Goal: Task Accomplishment & Management: Manage account settings

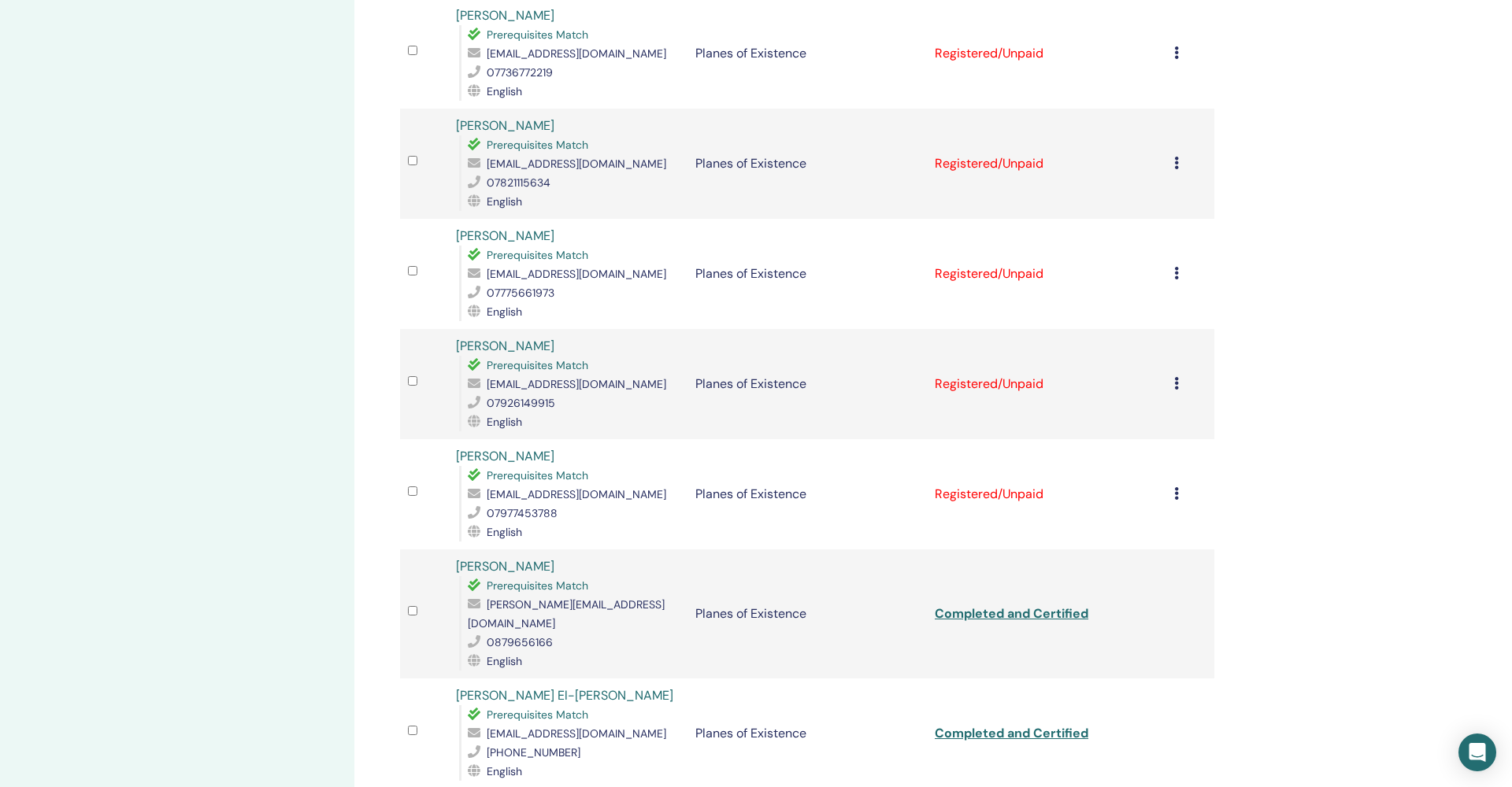
scroll to position [740, 0]
click at [1178, 485] on icon at bounding box center [1176, 491] width 5 height 13
click at [1171, 607] on p "Complete and Certify" at bounding box center [1156, 606] width 124 height 19
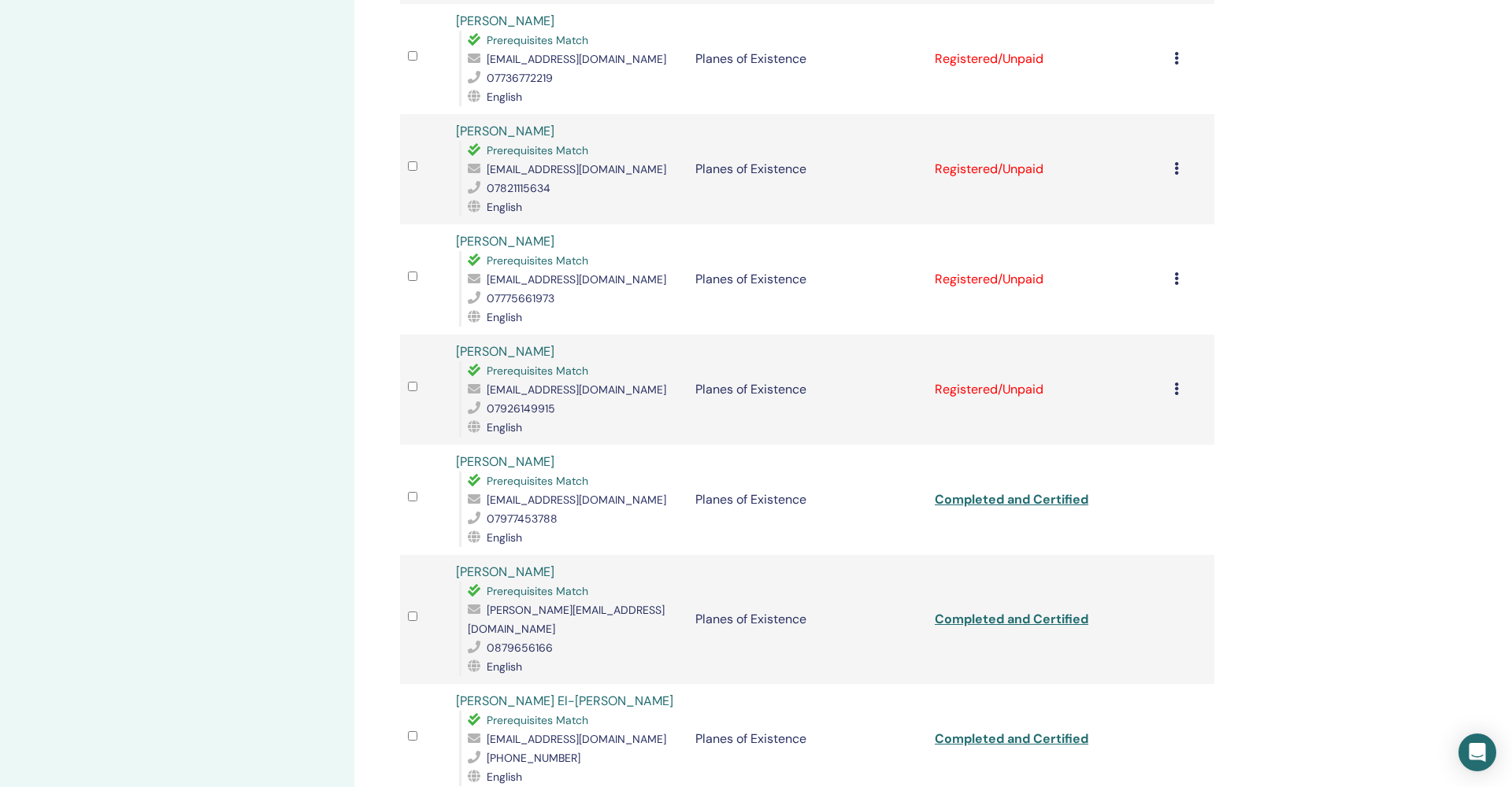
scroll to position [737, 0]
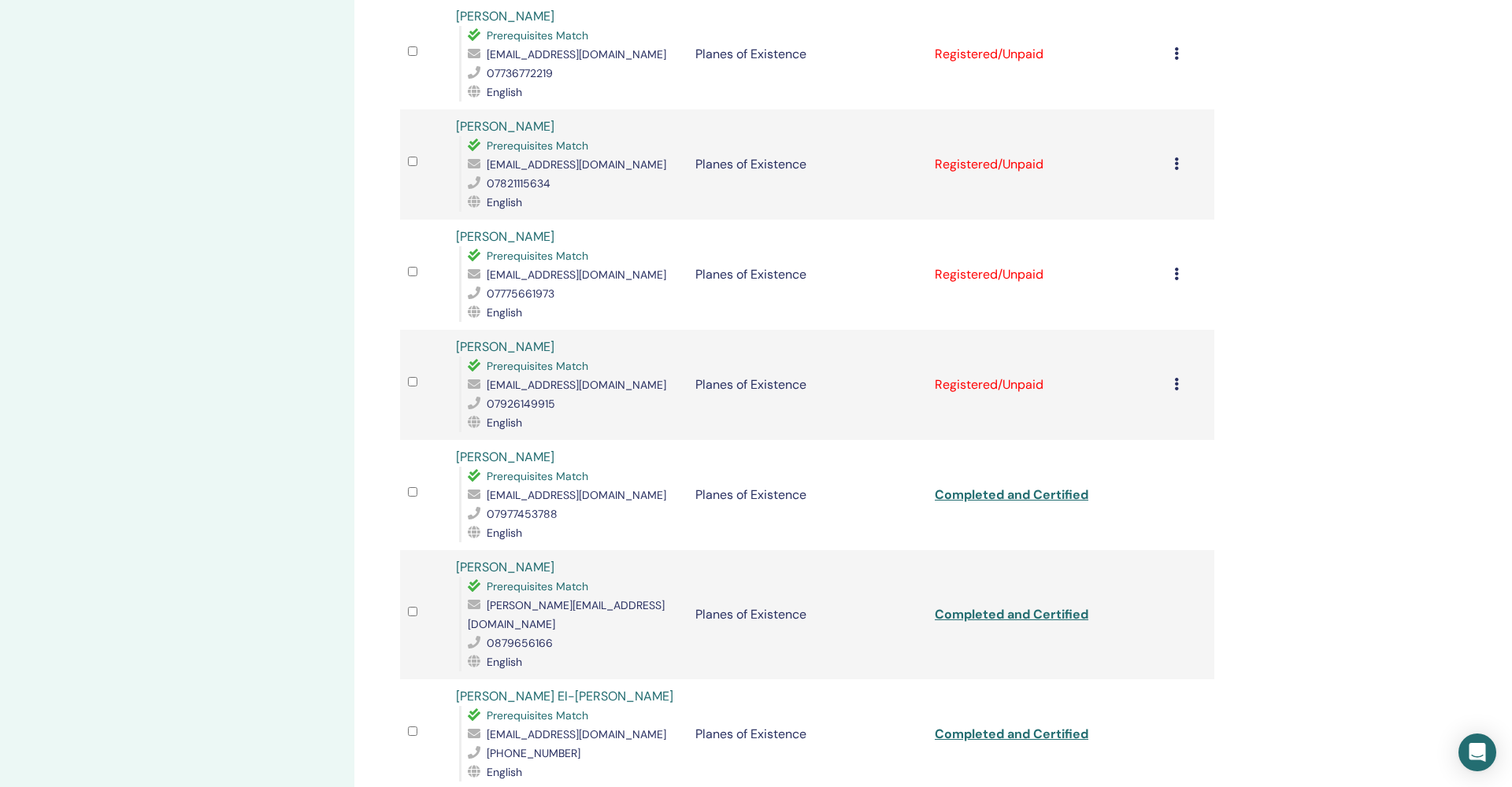
click at [1177, 378] on icon at bounding box center [1176, 384] width 5 height 13
click at [1153, 501] on p "Complete and Certify" at bounding box center [1155, 500] width 124 height 19
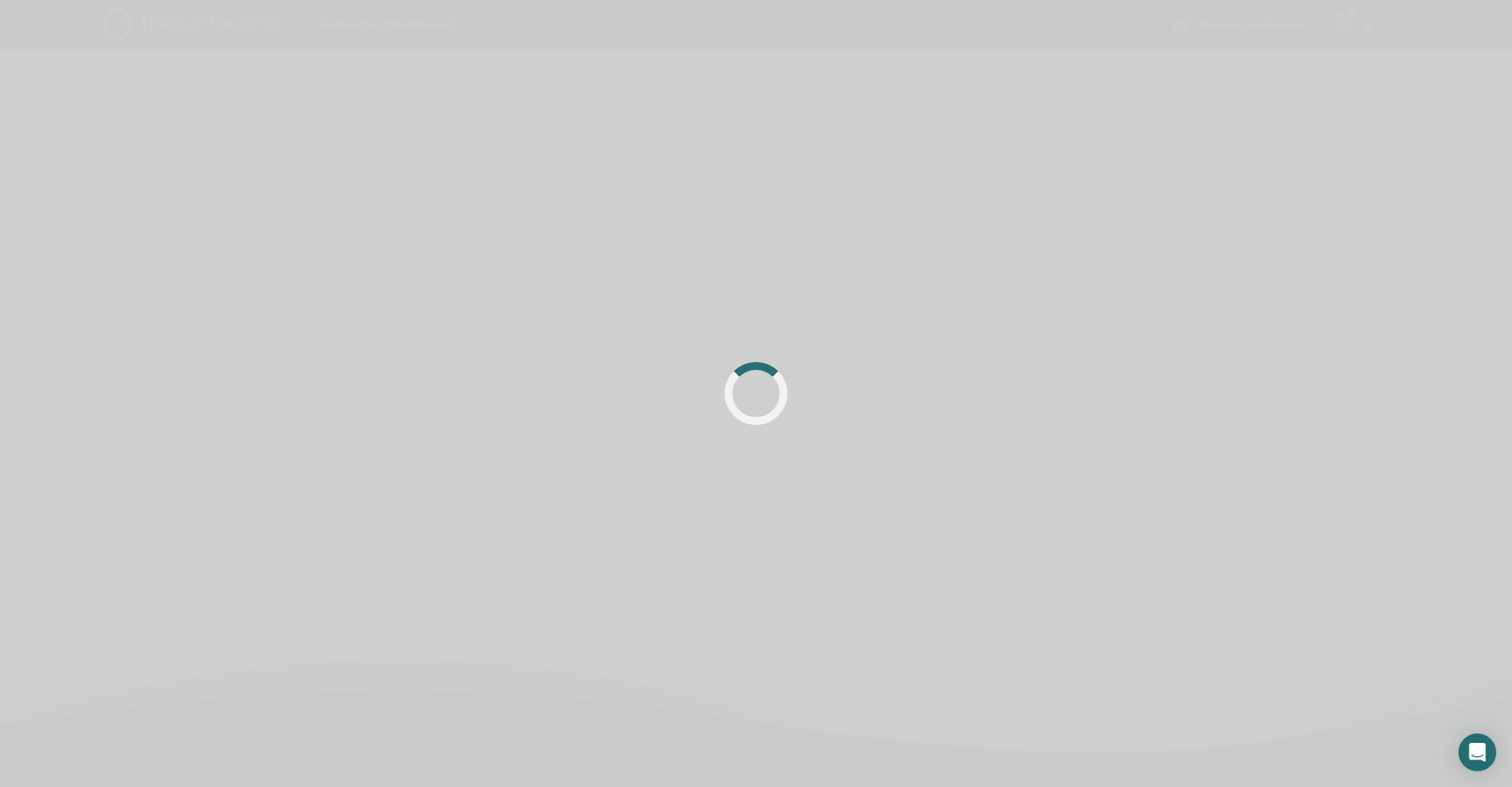
scroll to position [371, 0]
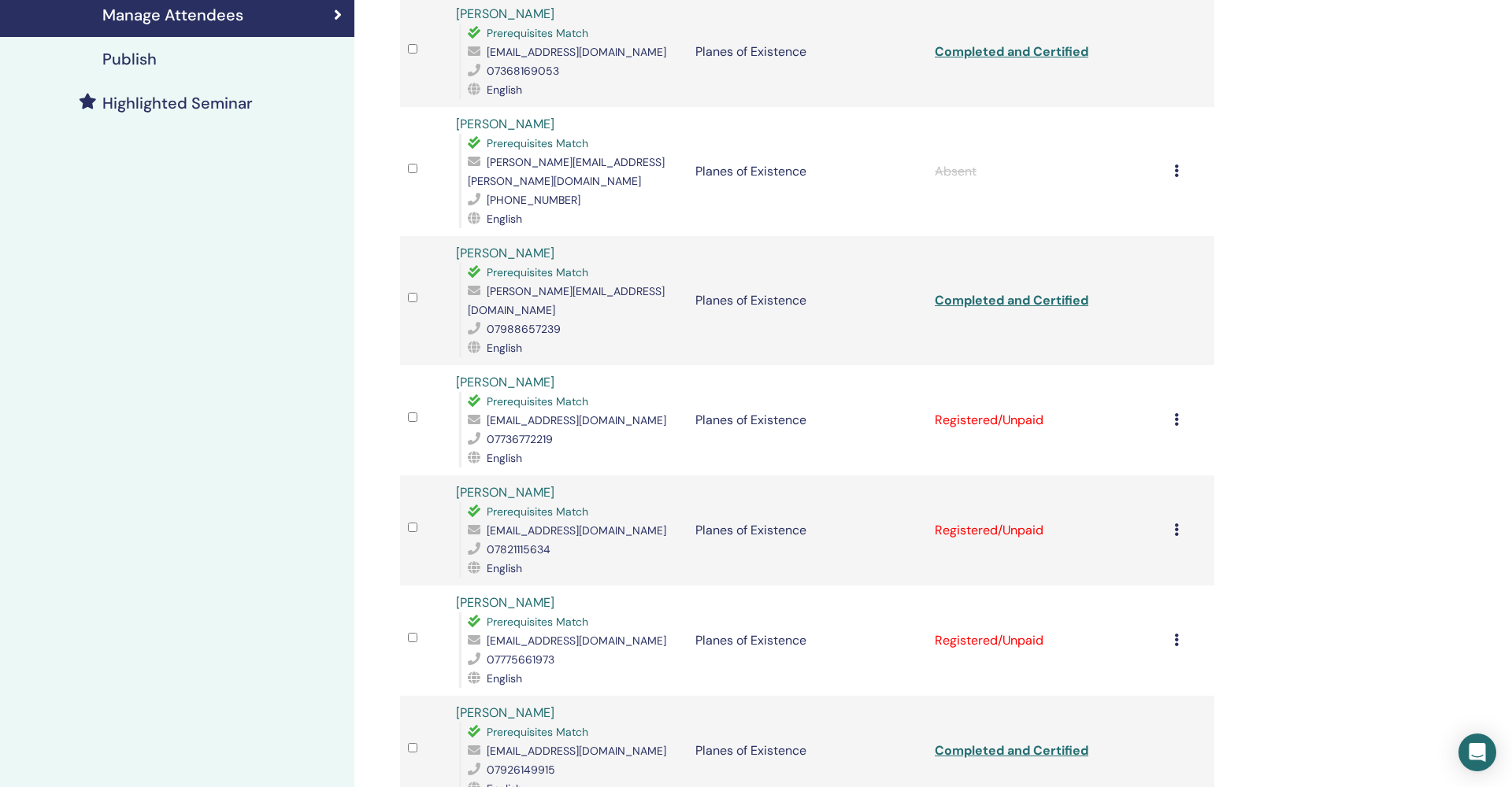
click at [1179, 414] on icon at bounding box center [1176, 420] width 5 height 13
click at [1166, 529] on p "Complete and Certify" at bounding box center [1158, 527] width 124 height 19
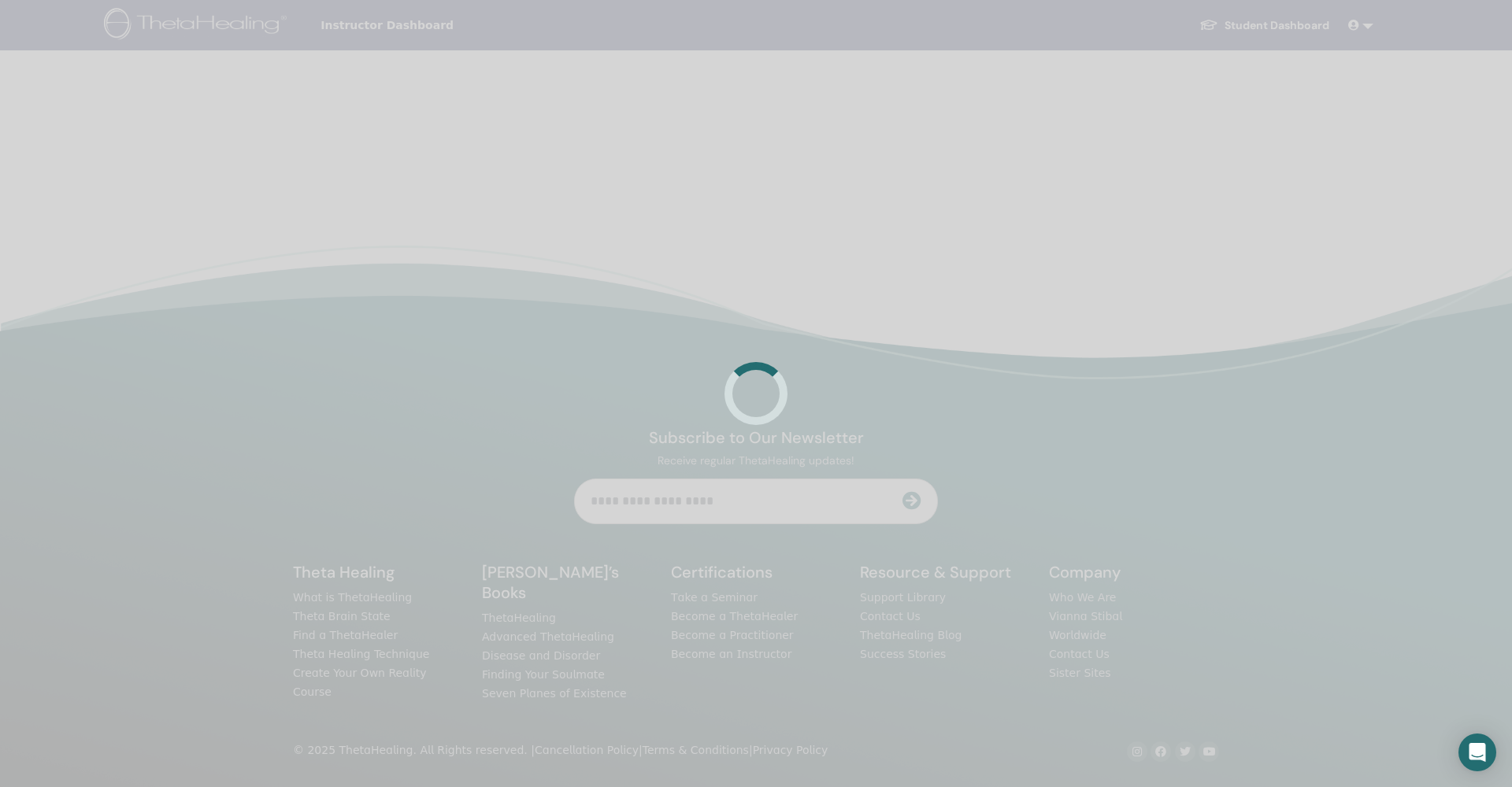
scroll to position [371, 0]
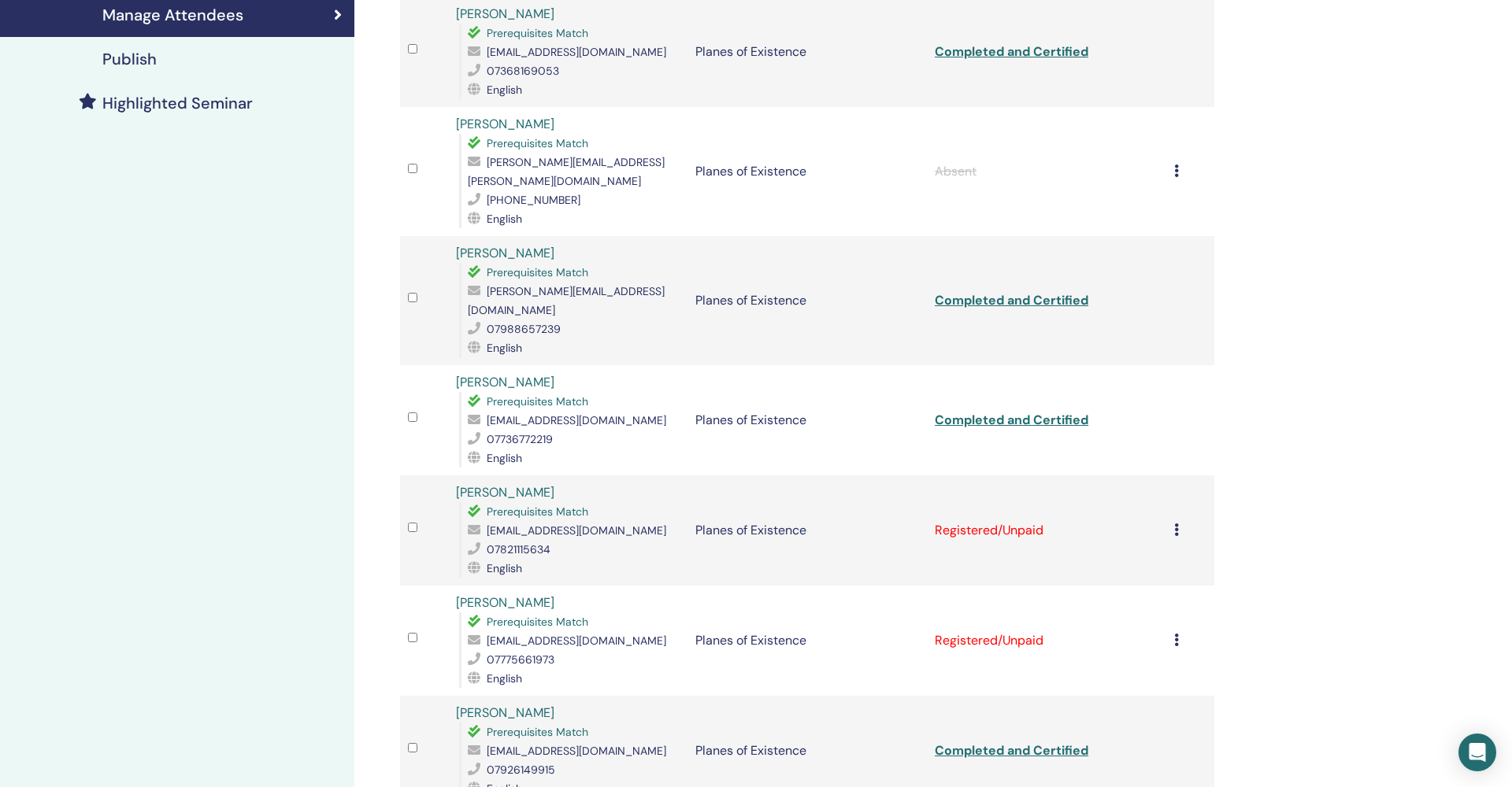
click at [1178, 524] on icon at bounding box center [1176, 530] width 5 height 13
click at [1164, 645] on p "Complete and Certify" at bounding box center [1156, 643] width 124 height 19
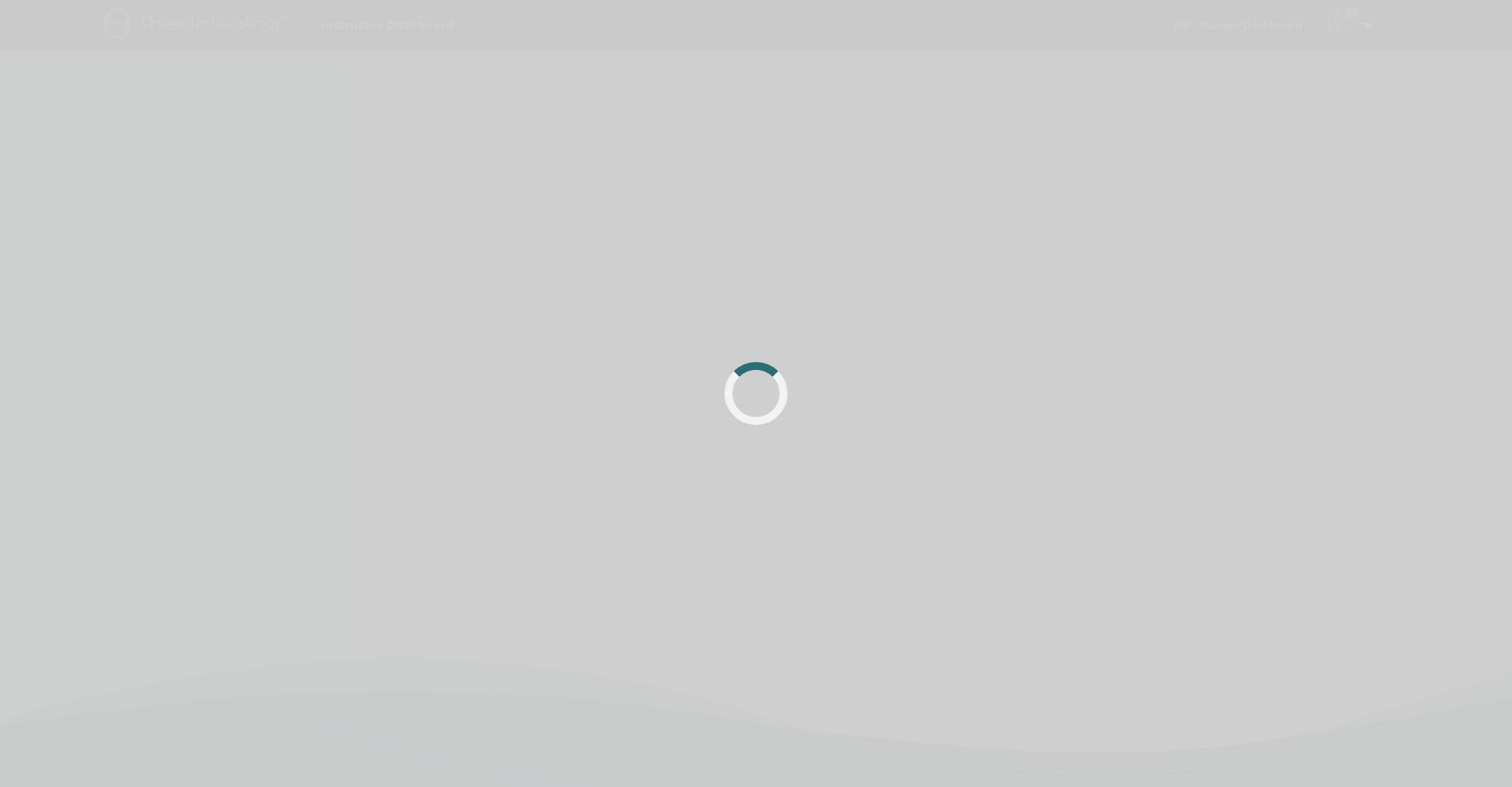
scroll to position [371, 0]
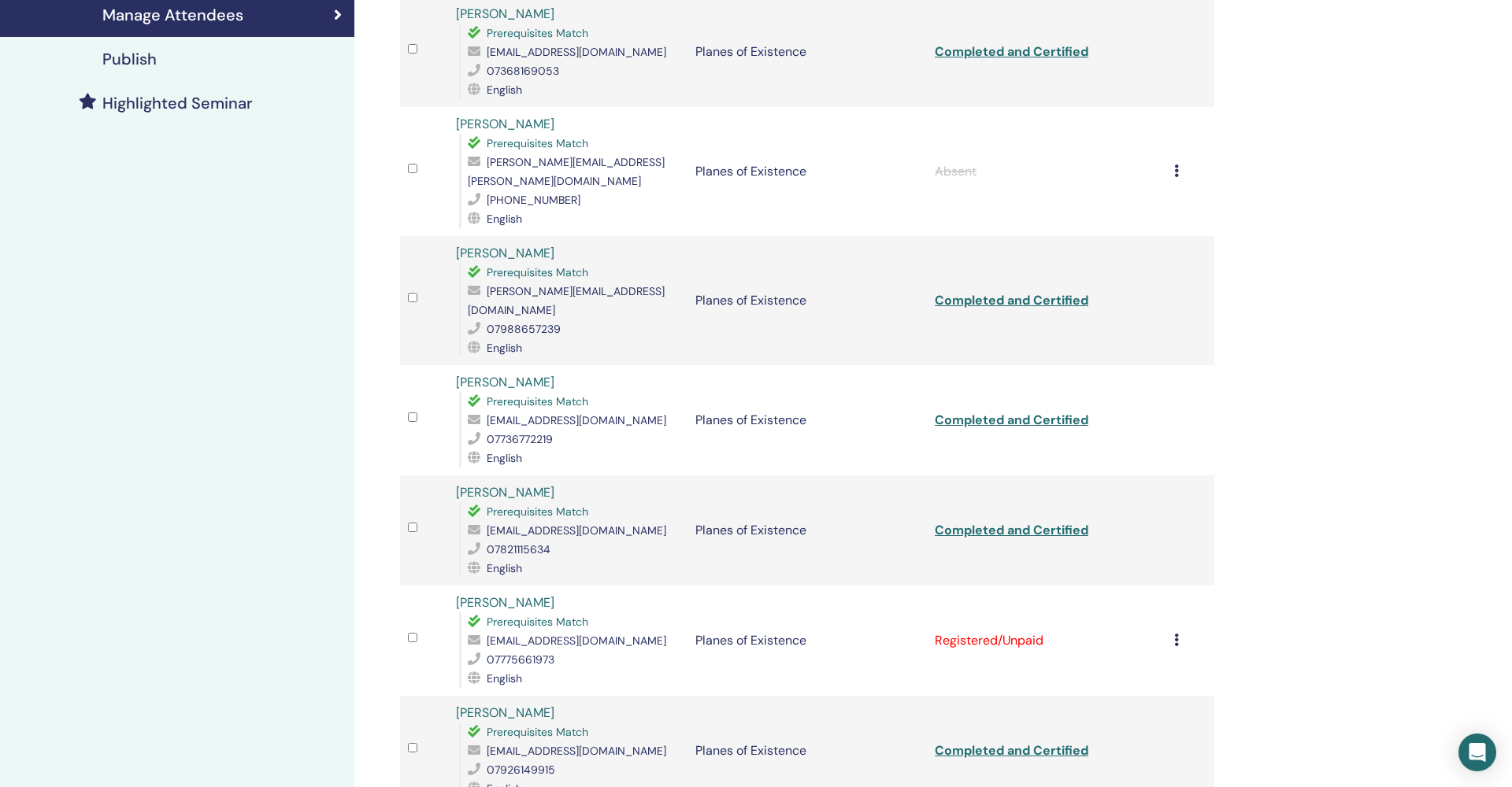
click at [1175, 634] on icon at bounding box center [1176, 640] width 5 height 13
click at [1179, 753] on p "Complete and Certify" at bounding box center [1154, 753] width 124 height 19
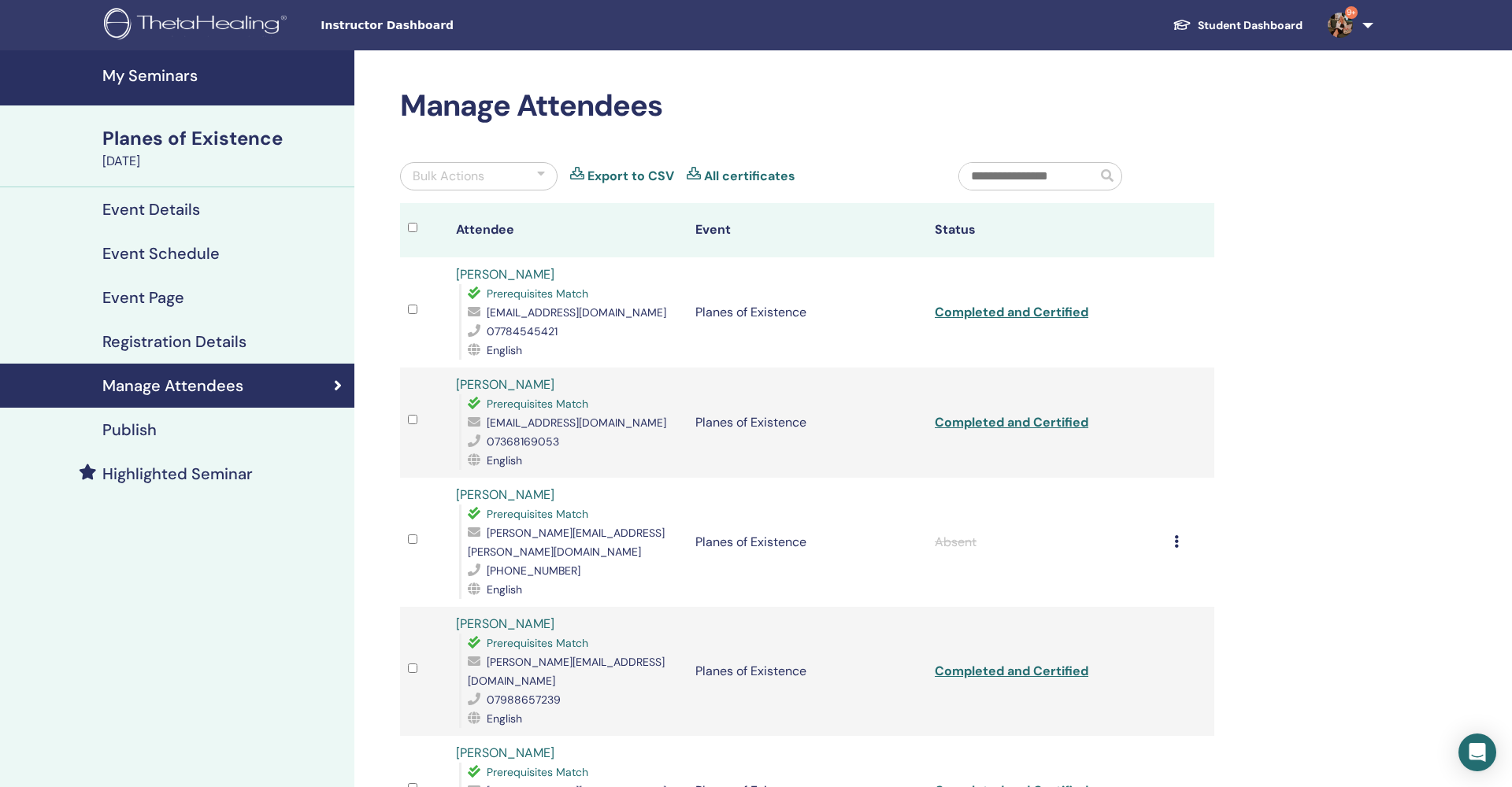
click at [152, 75] on h4 "My Seminars" at bounding box center [224, 75] width 243 height 19
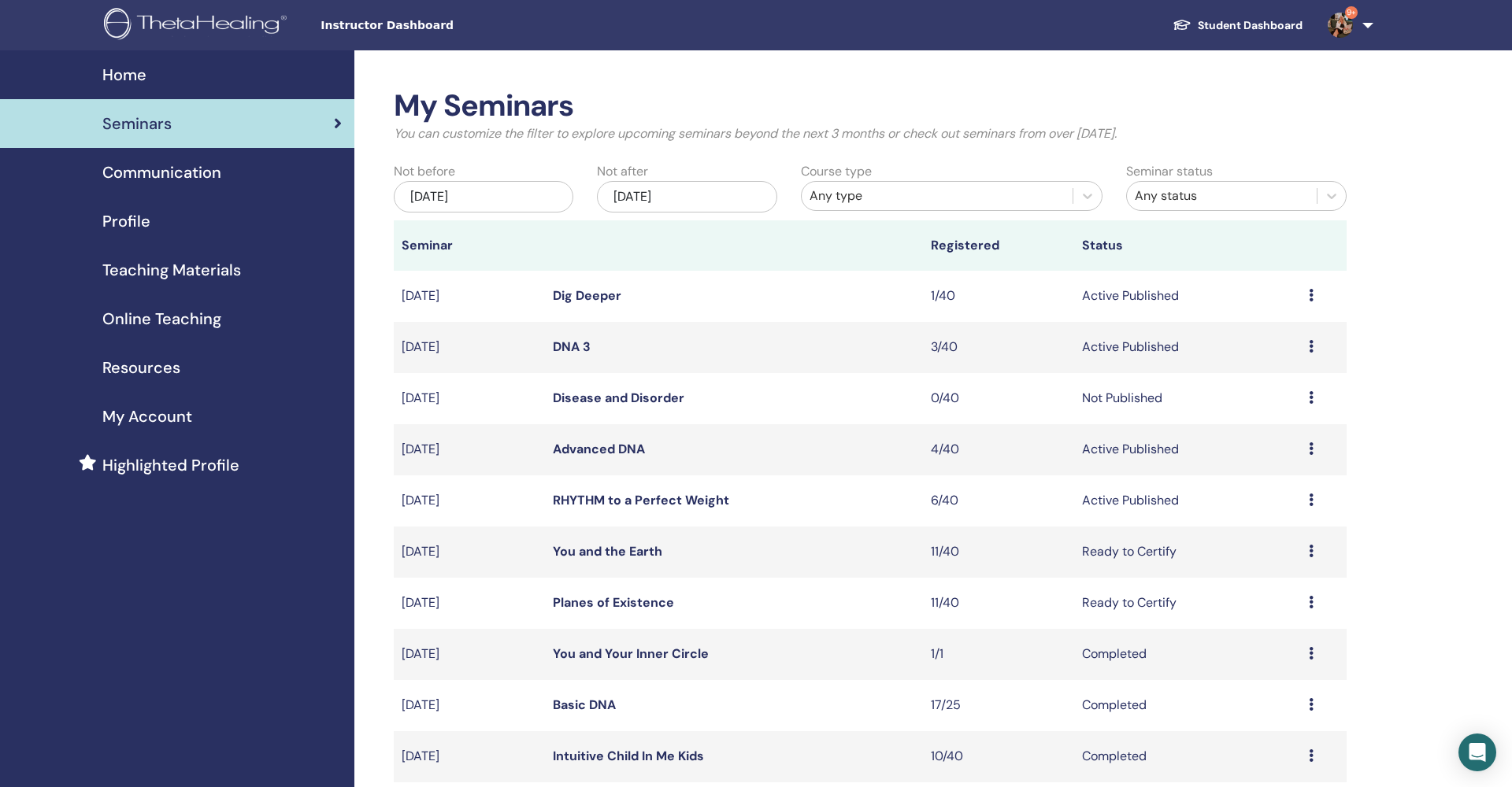
click at [617, 549] on link "You and the Earth" at bounding box center [607, 552] width 109 height 16
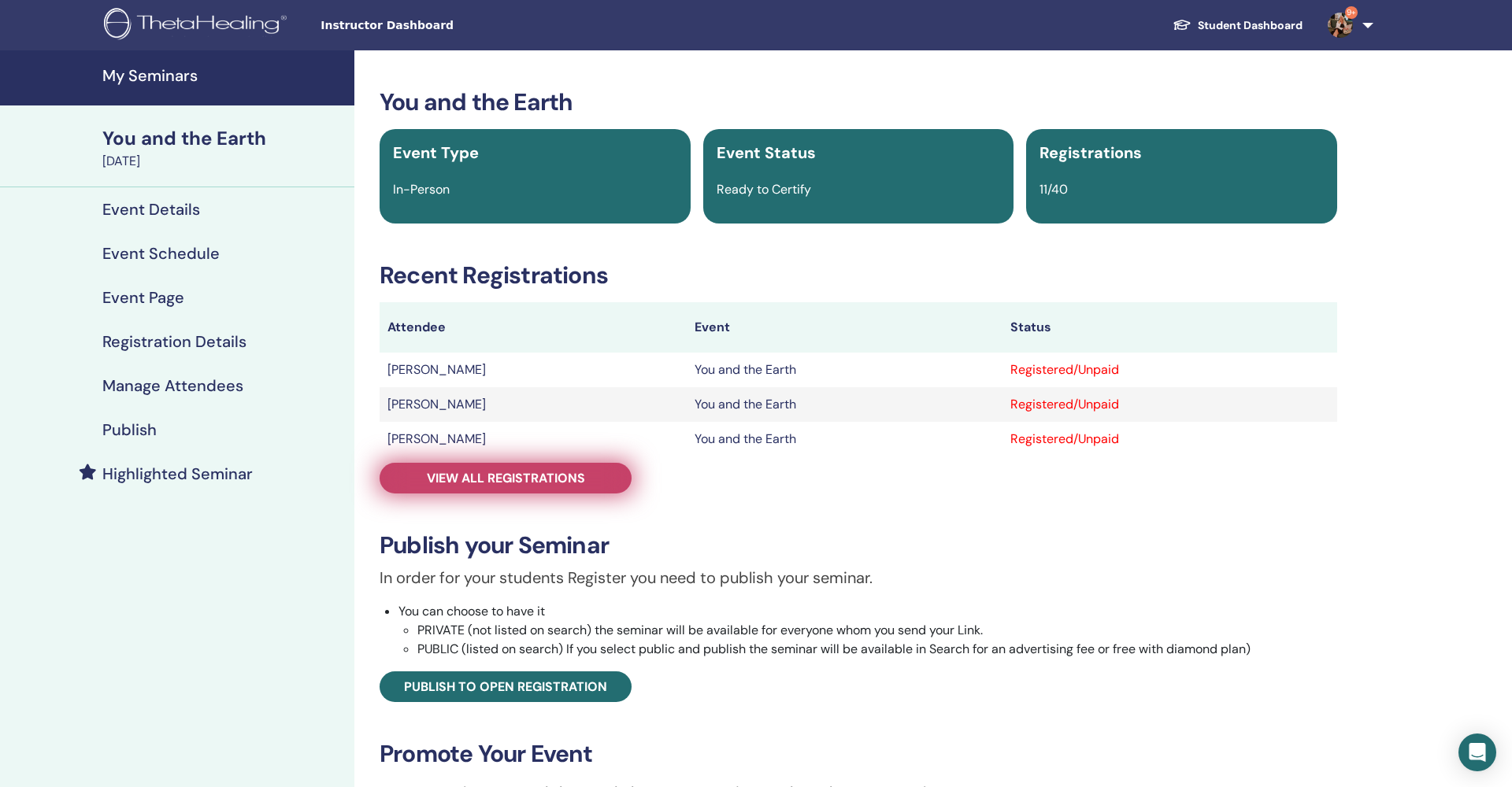
click at [484, 471] on span "View all registrations" at bounding box center [506, 478] width 159 height 16
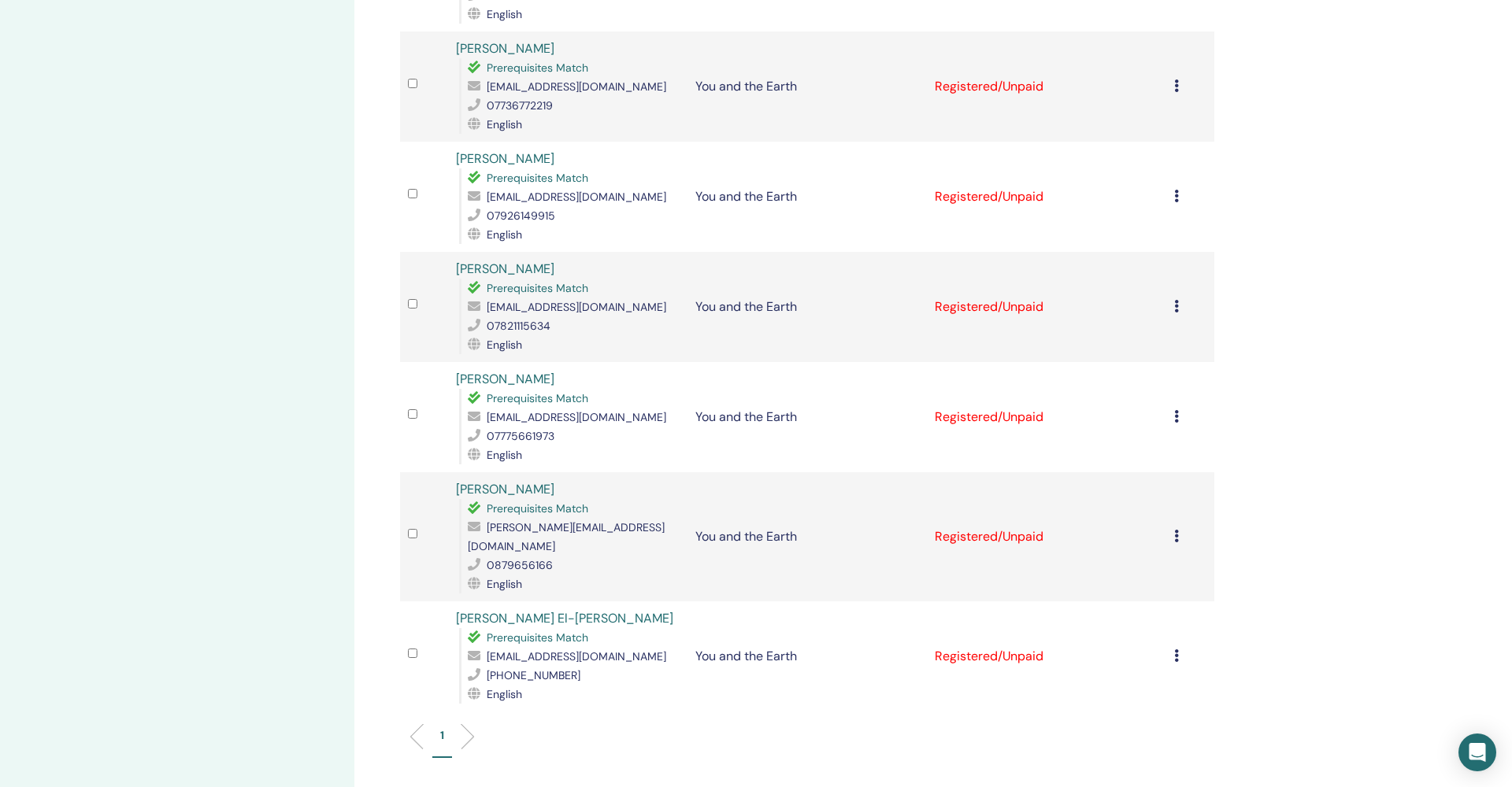
scroll to position [817, 0]
click at [1173, 619] on td "Cancel Registration Do not auto-certify Mark as Paid Mark as Unpaid Mark as Abs…" at bounding box center [1190, 655] width 48 height 110
click at [1177, 648] on icon at bounding box center [1176, 654] width 5 height 13
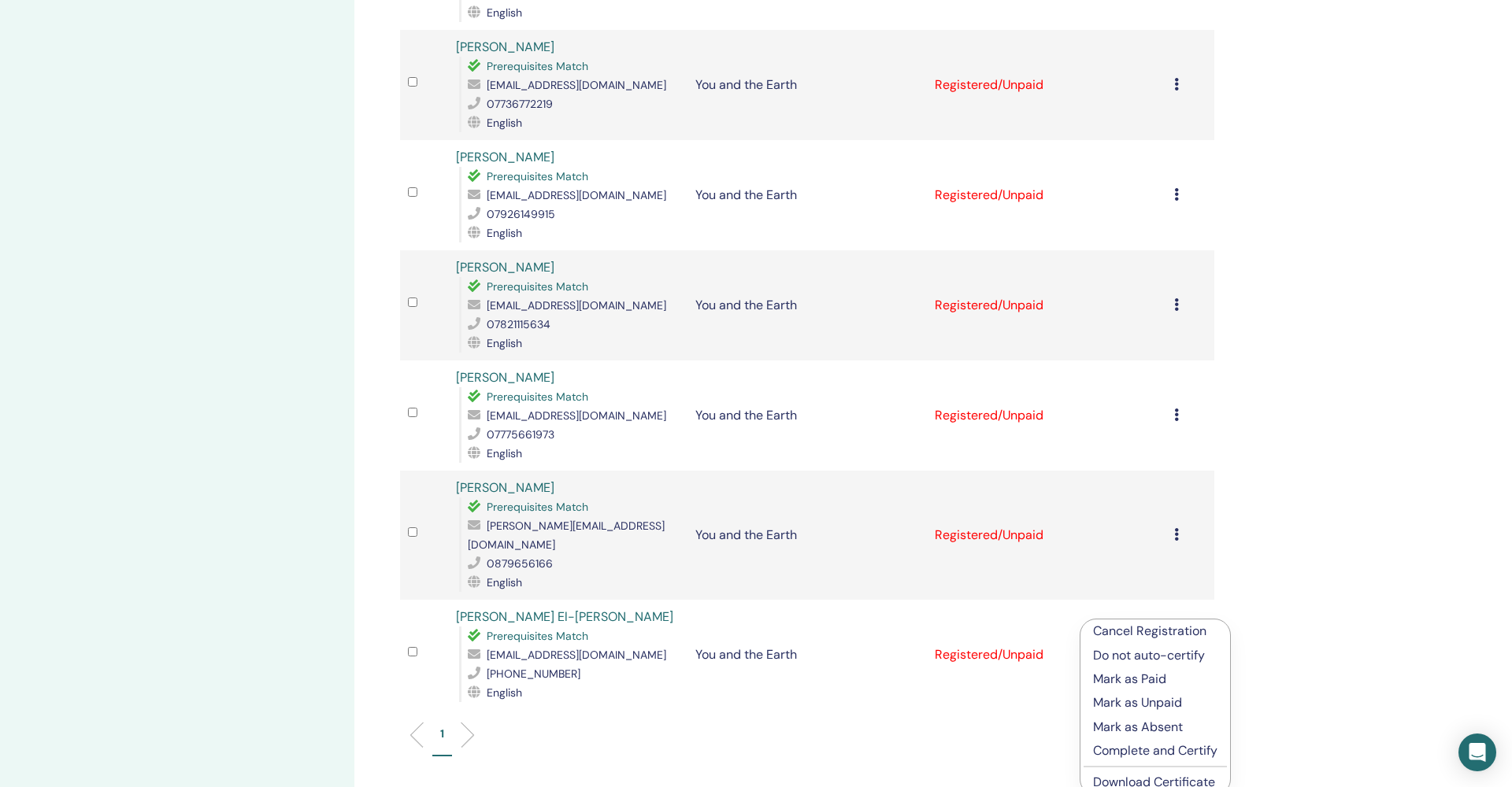
click at [1155, 755] on p "Complete and Certify" at bounding box center [1155, 751] width 124 height 19
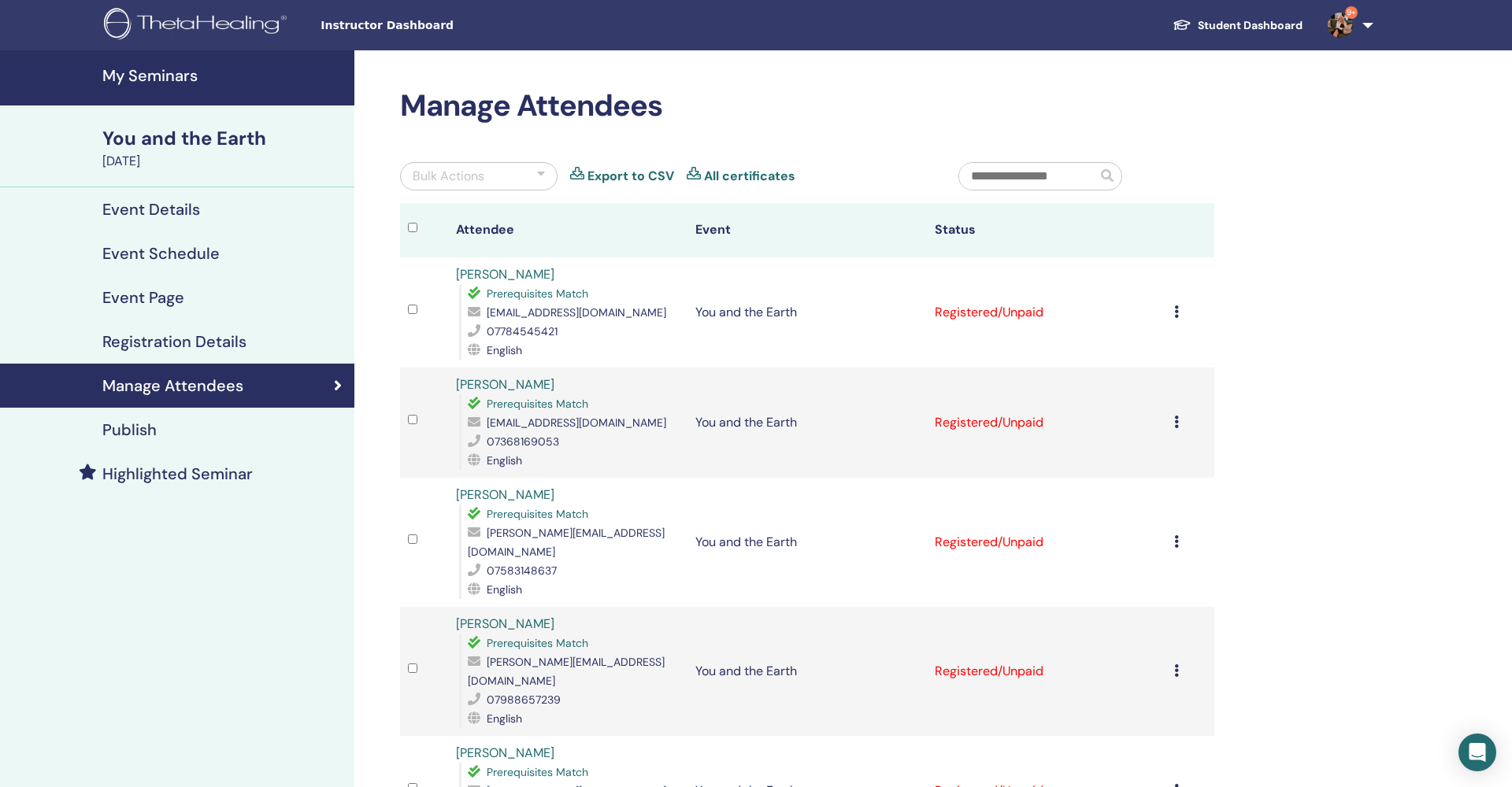
click at [1178, 315] on icon at bounding box center [1176, 312] width 5 height 13
click at [1141, 451] on p "Complete and Certify" at bounding box center [1156, 447] width 124 height 19
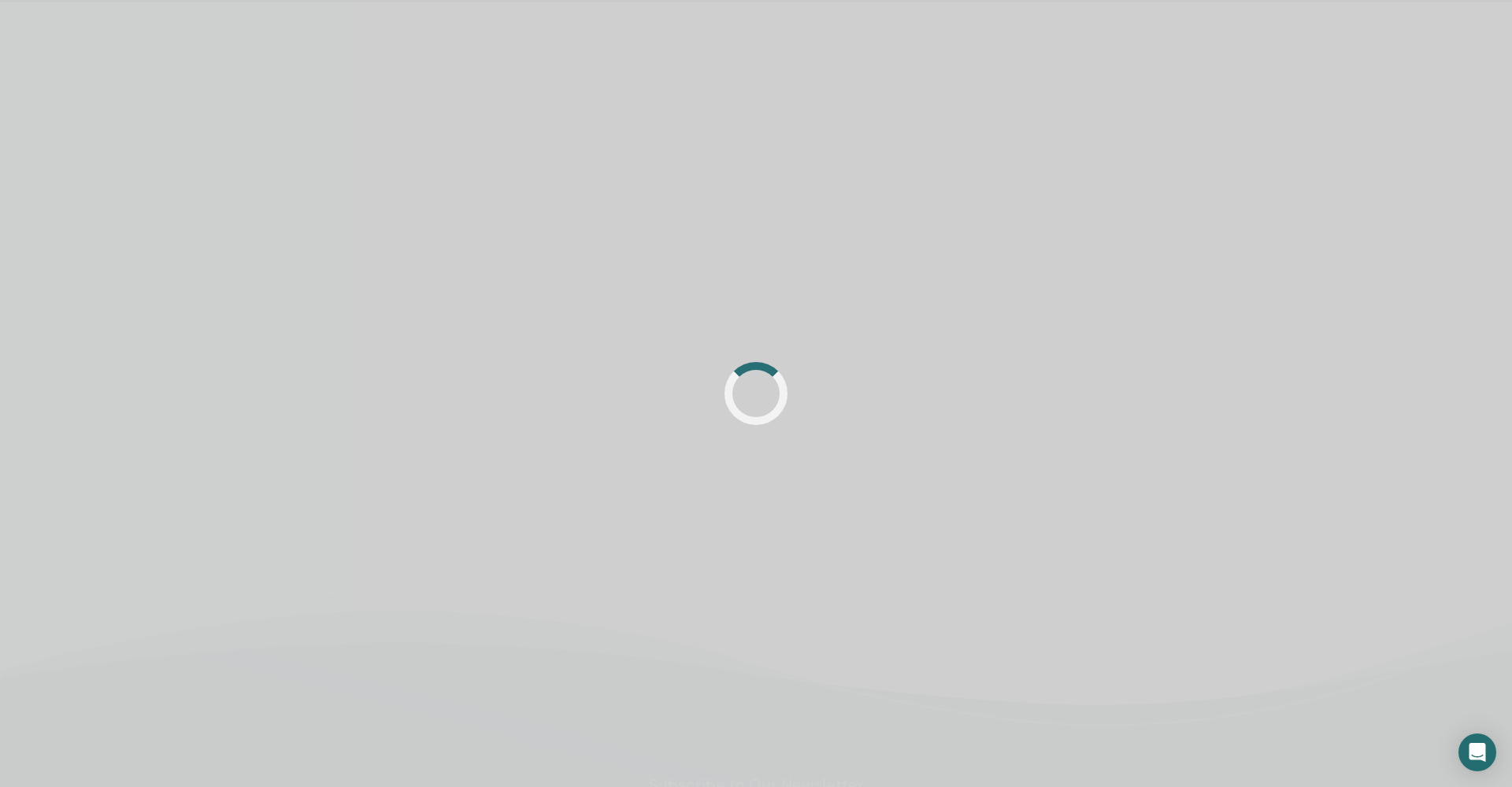
scroll to position [51, 0]
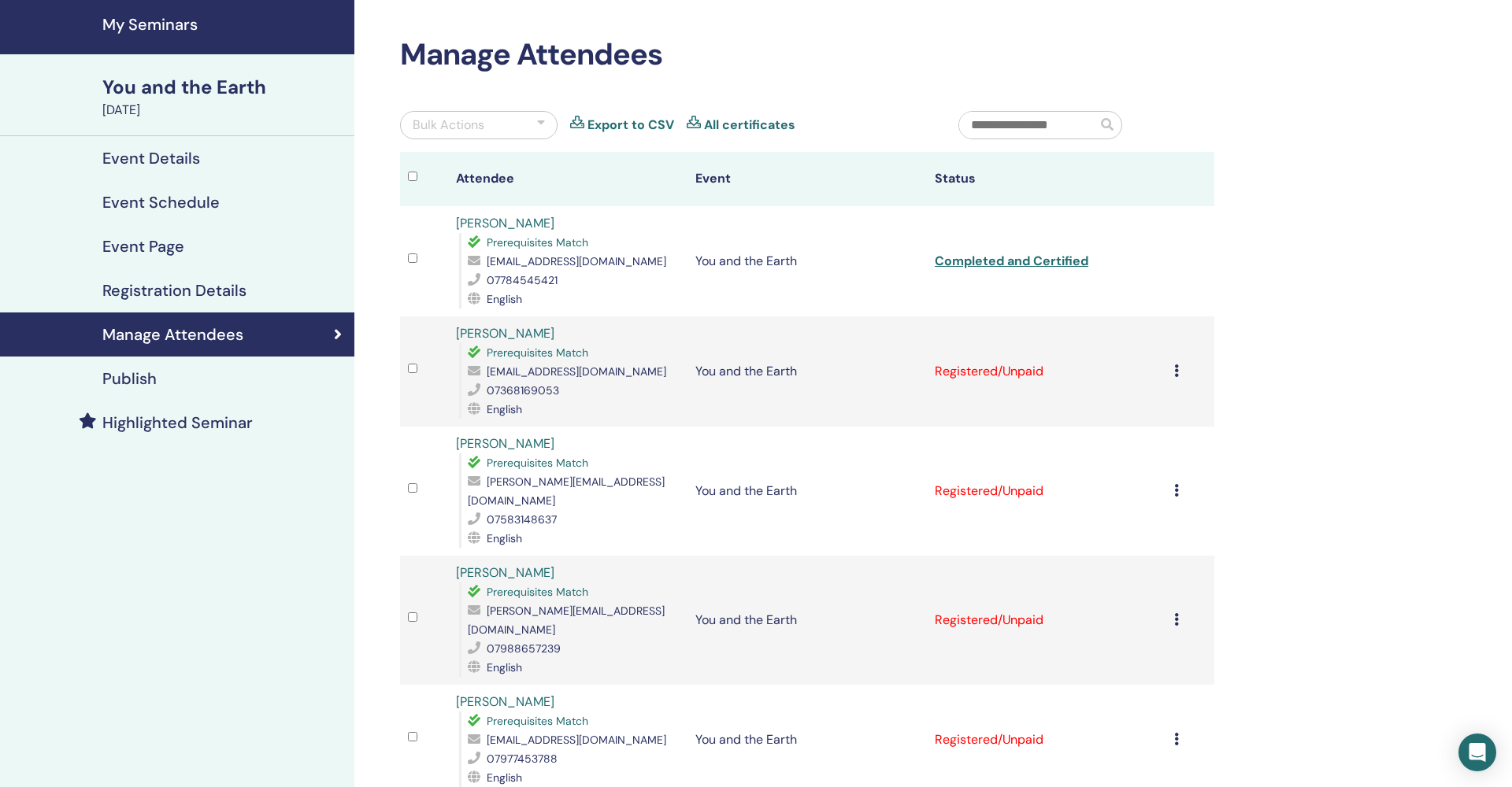
click at [1176, 371] on icon at bounding box center [1176, 371] width 5 height 13
click at [1171, 509] on p "Complete and Certify" at bounding box center [1155, 504] width 124 height 19
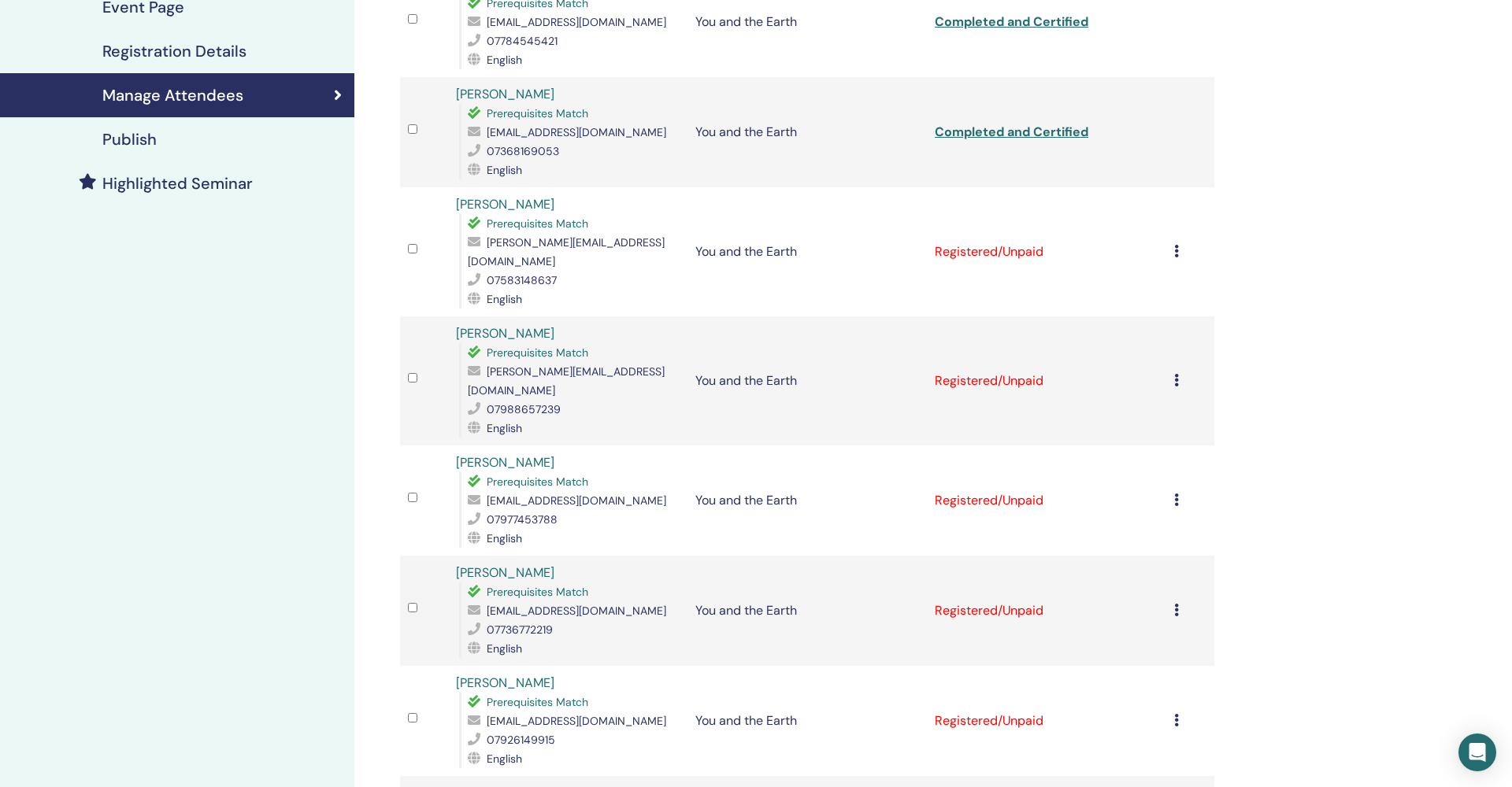
scroll to position [297, 0]
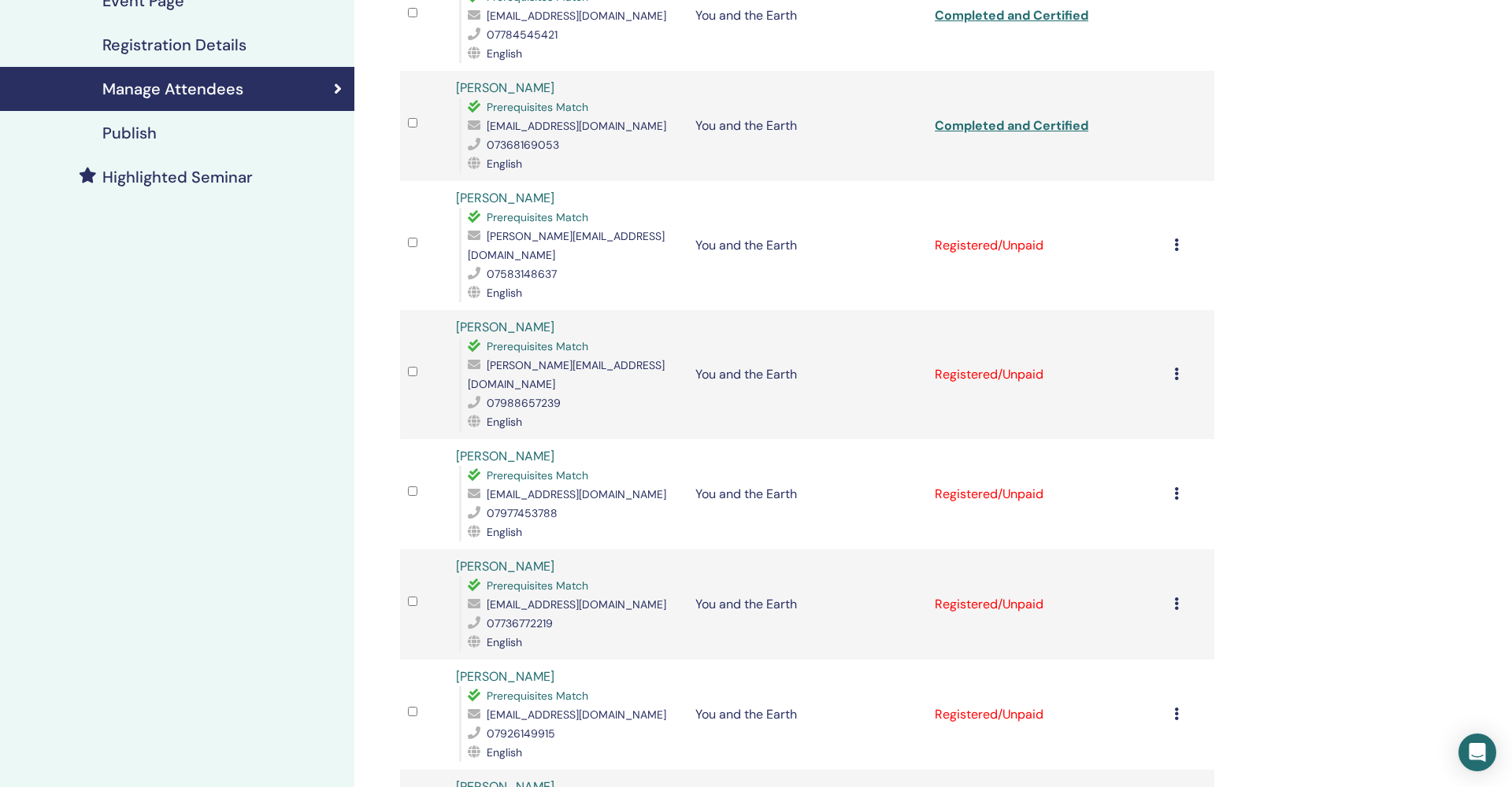
click at [1177, 239] on icon at bounding box center [1176, 245] width 5 height 13
click at [1147, 371] on p "Complete and Certify" at bounding box center [1155, 370] width 124 height 19
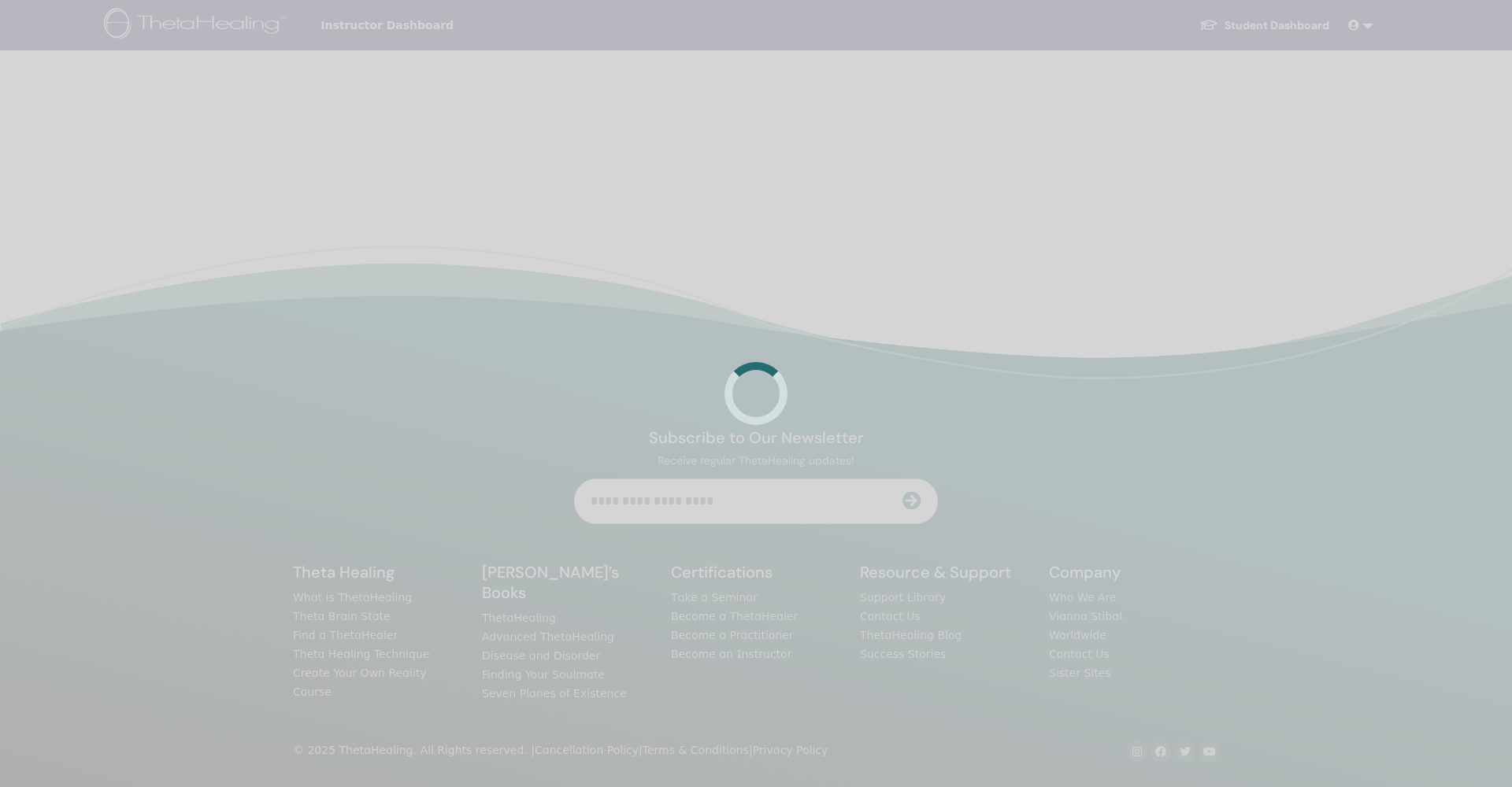
scroll to position [297, 0]
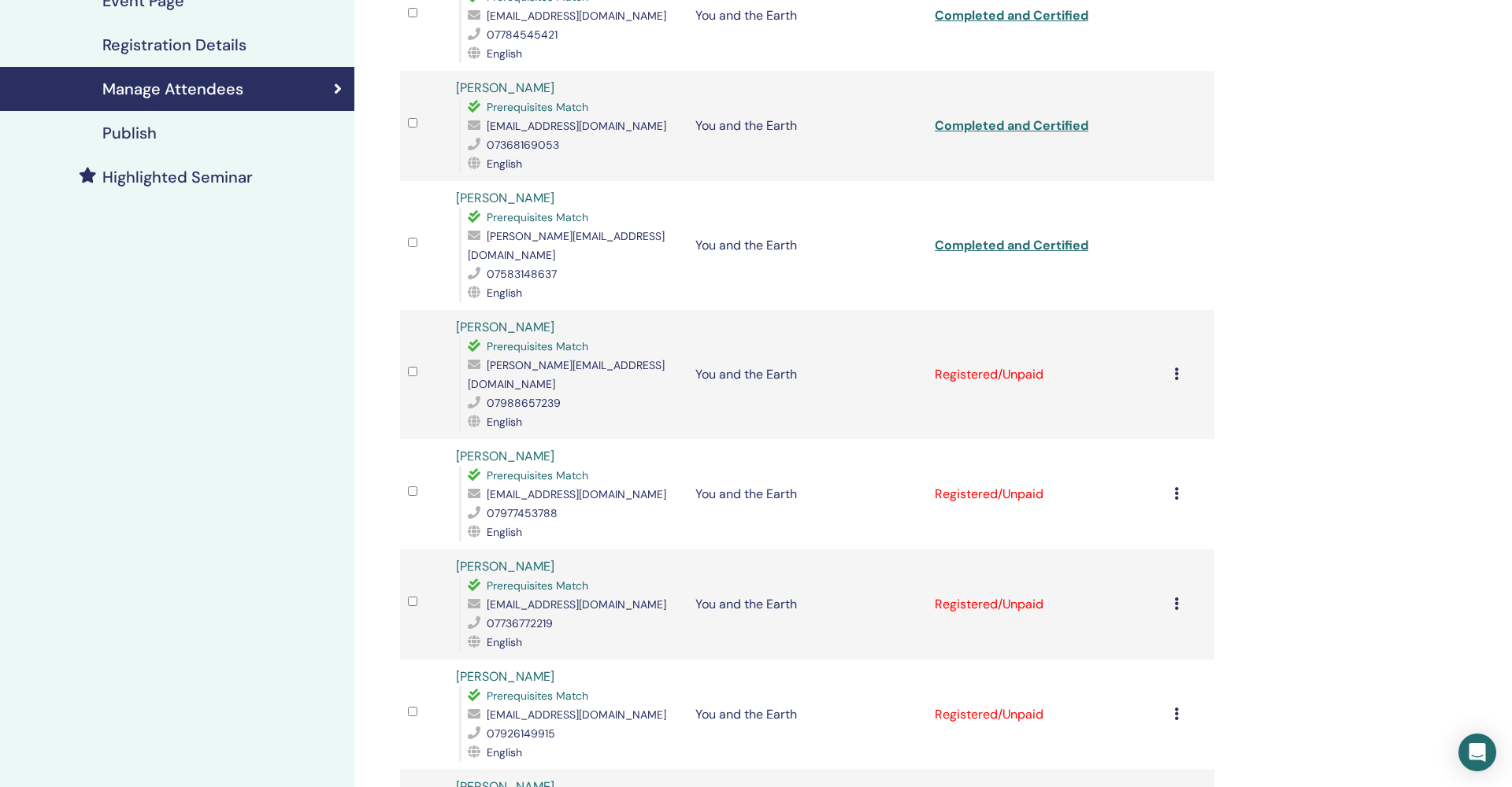
click at [1177, 368] on icon at bounding box center [1176, 374] width 5 height 13
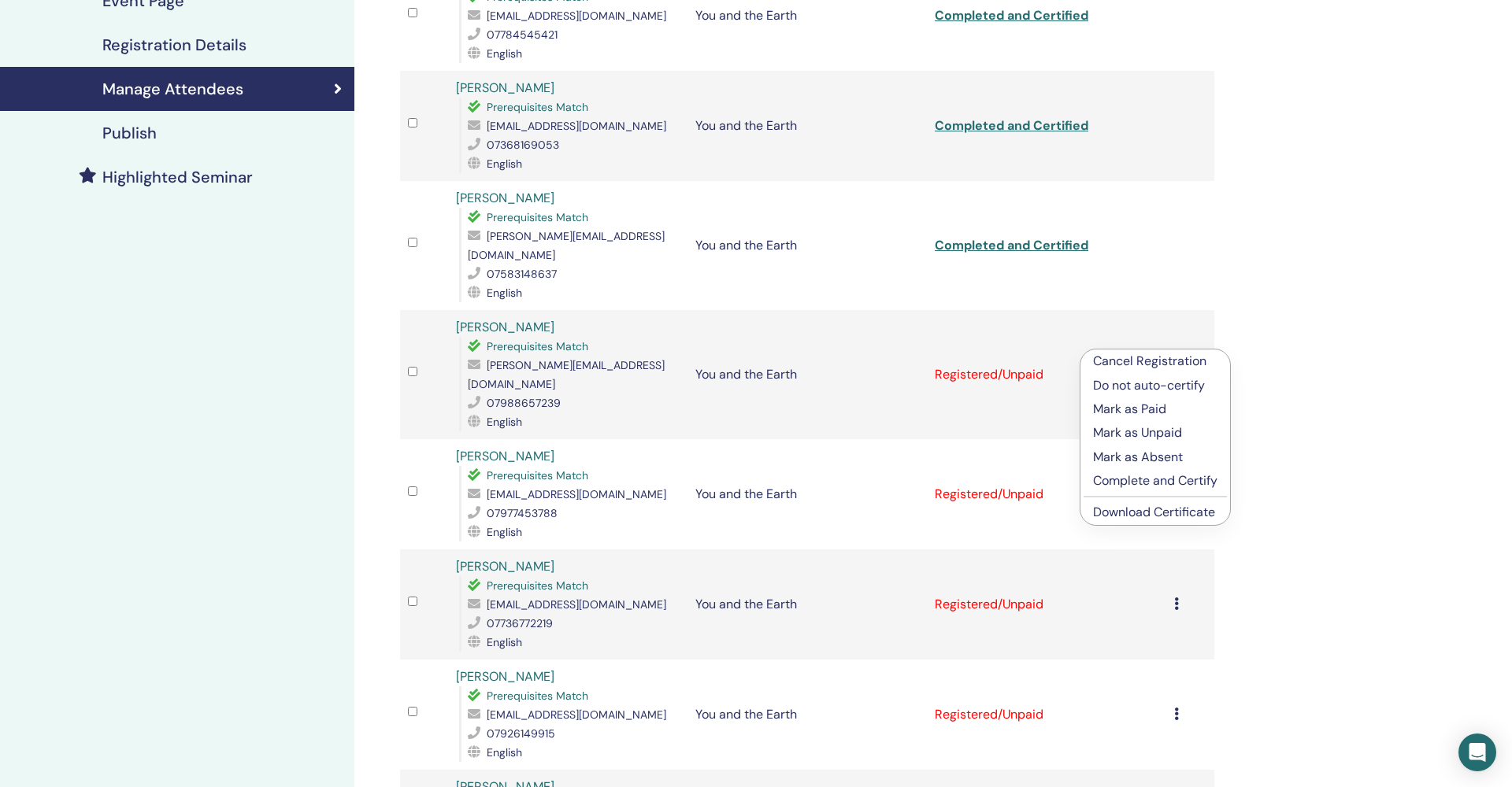
click at [1141, 482] on p "Complete and Certify" at bounding box center [1155, 480] width 124 height 19
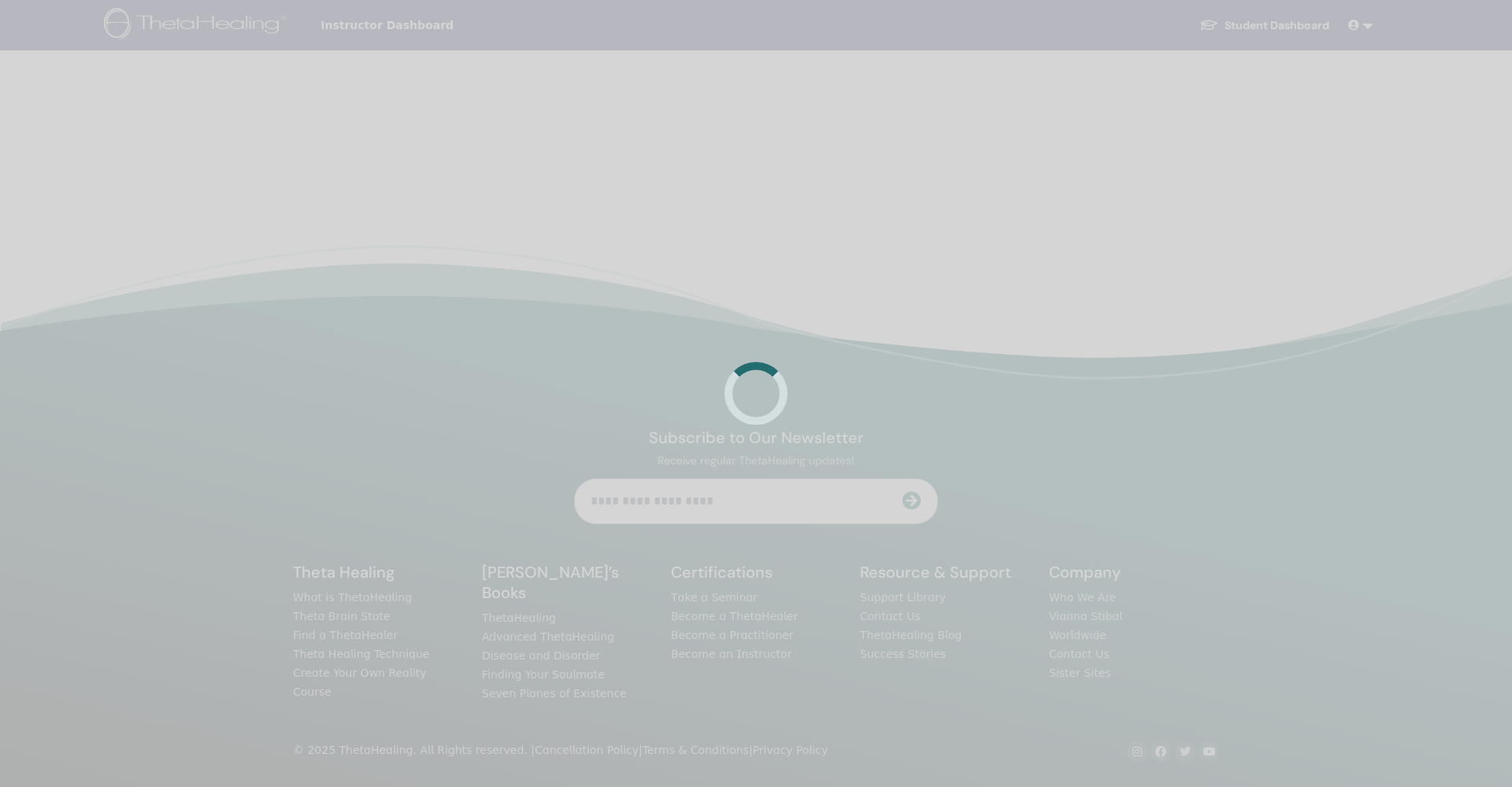
scroll to position [297, 0]
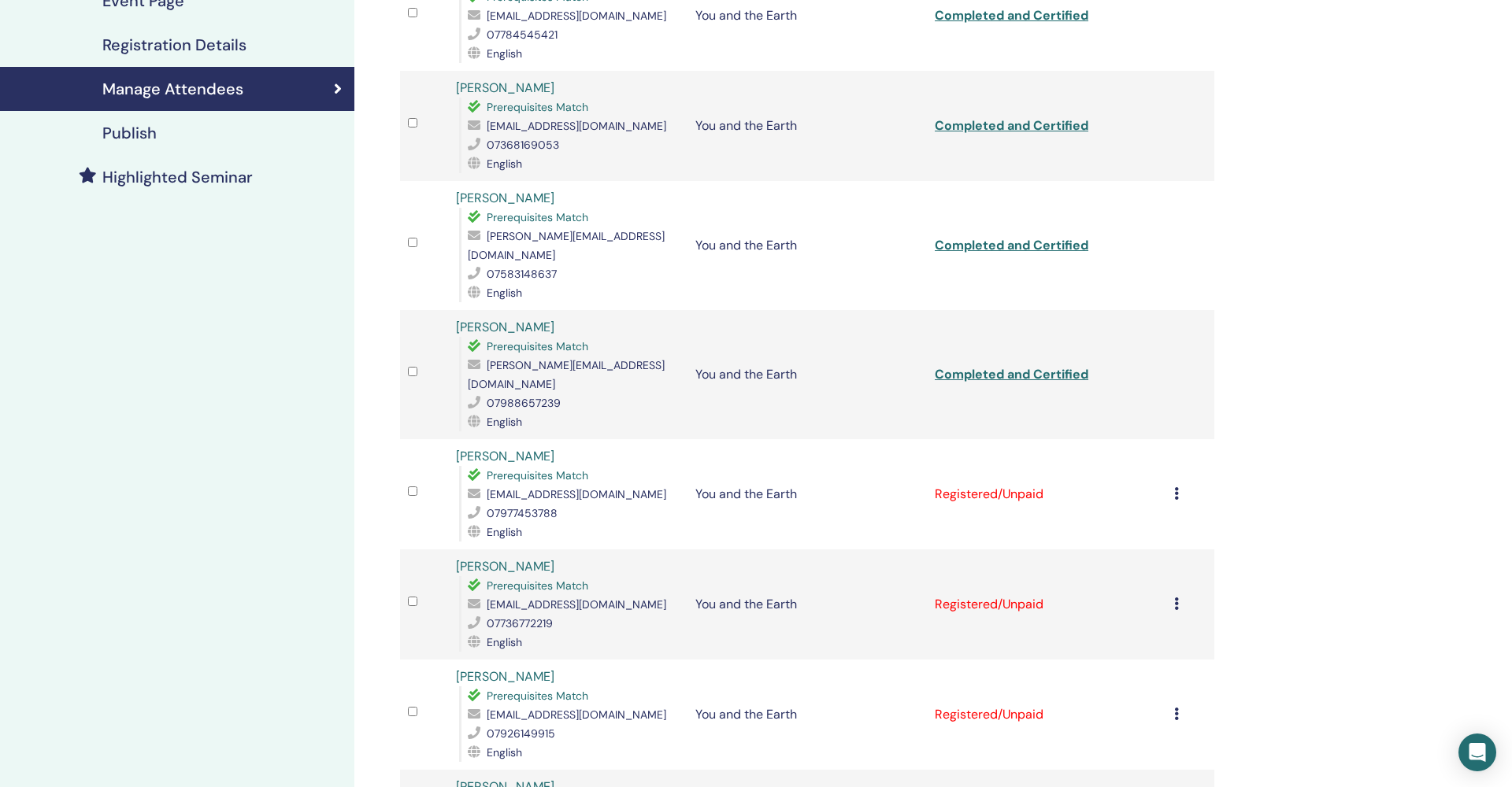
click at [1177, 488] on icon at bounding box center [1176, 494] width 5 height 13
click at [1172, 593] on p "Complete and Certify" at bounding box center [1155, 590] width 124 height 19
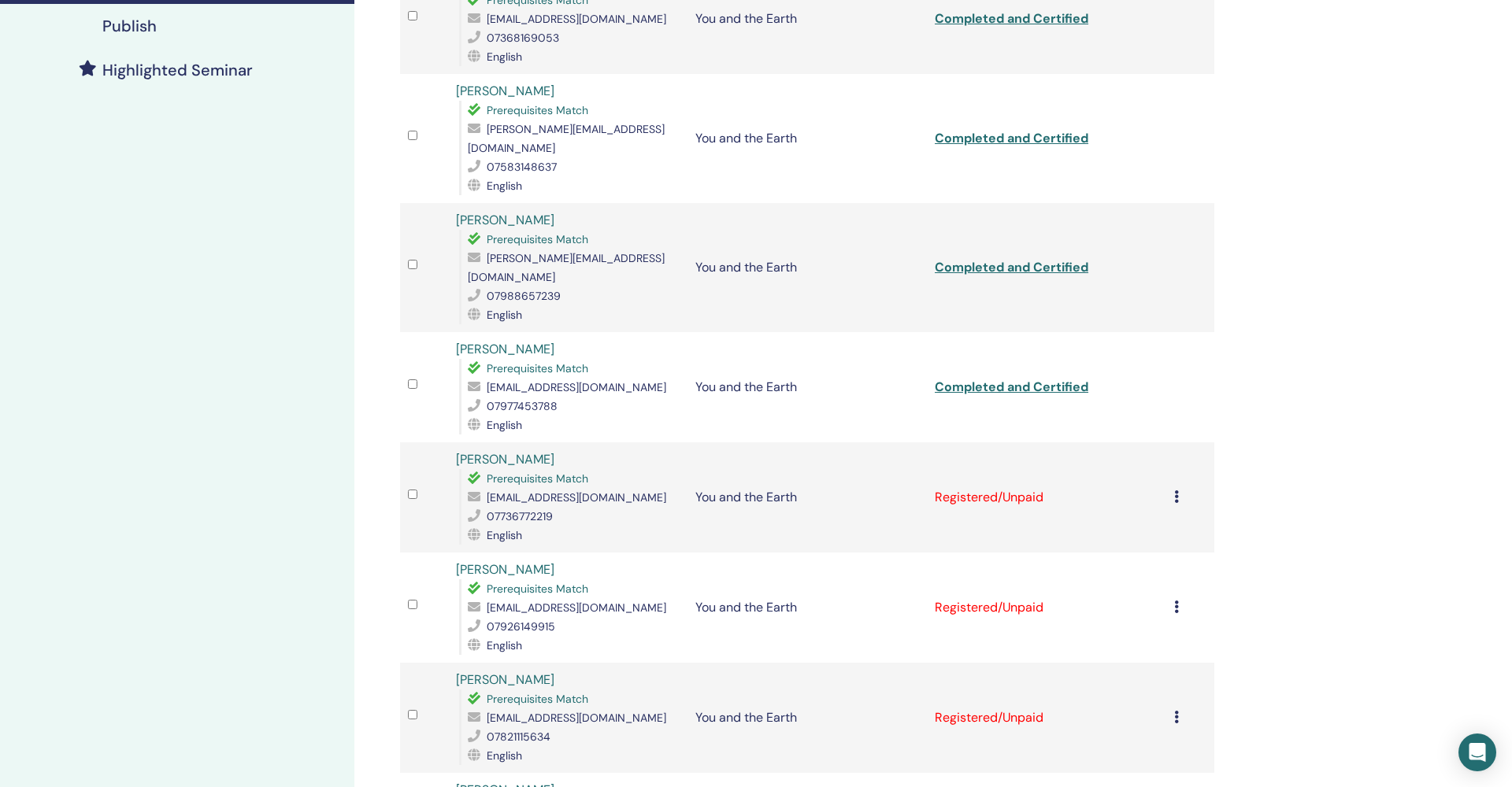
scroll to position [405, 0]
click at [1177, 490] on icon at bounding box center [1176, 496] width 5 height 13
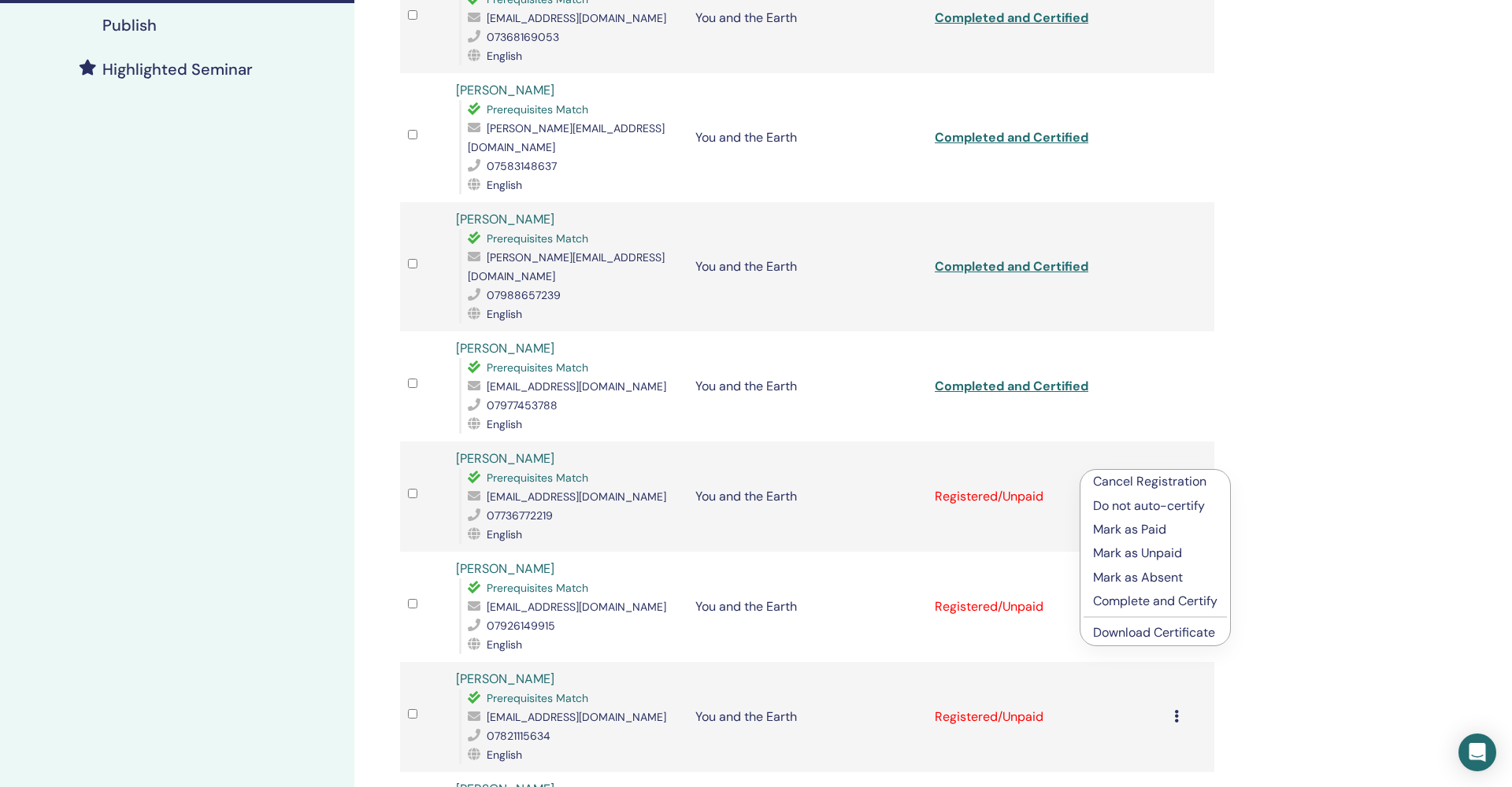
click at [1171, 600] on p "Complete and Certify" at bounding box center [1155, 601] width 124 height 19
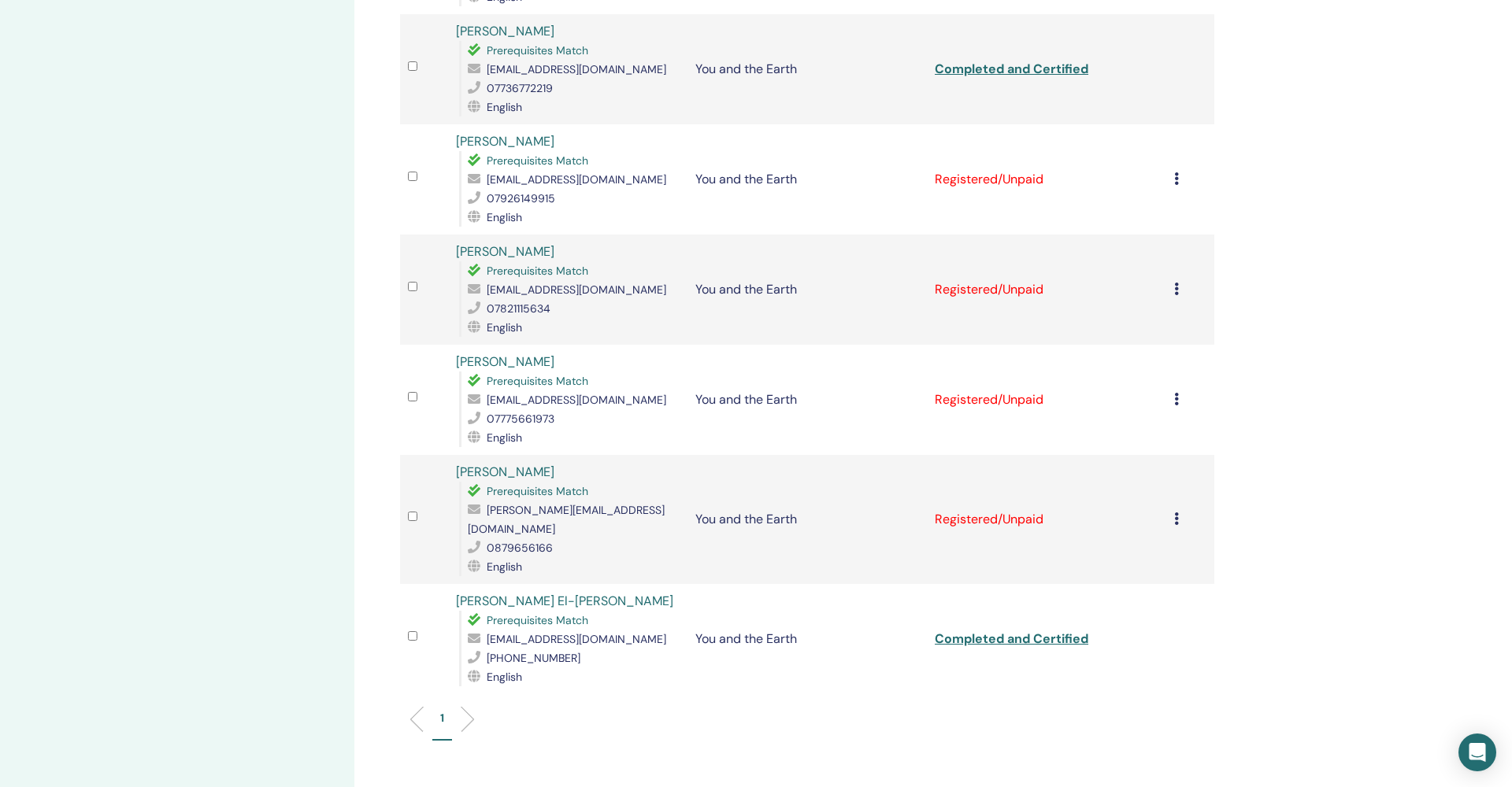
scroll to position [832, 1]
click at [1178, 172] on icon at bounding box center [1176, 178] width 5 height 13
click at [1151, 295] on p "Complete and Certify" at bounding box center [1157, 295] width 124 height 19
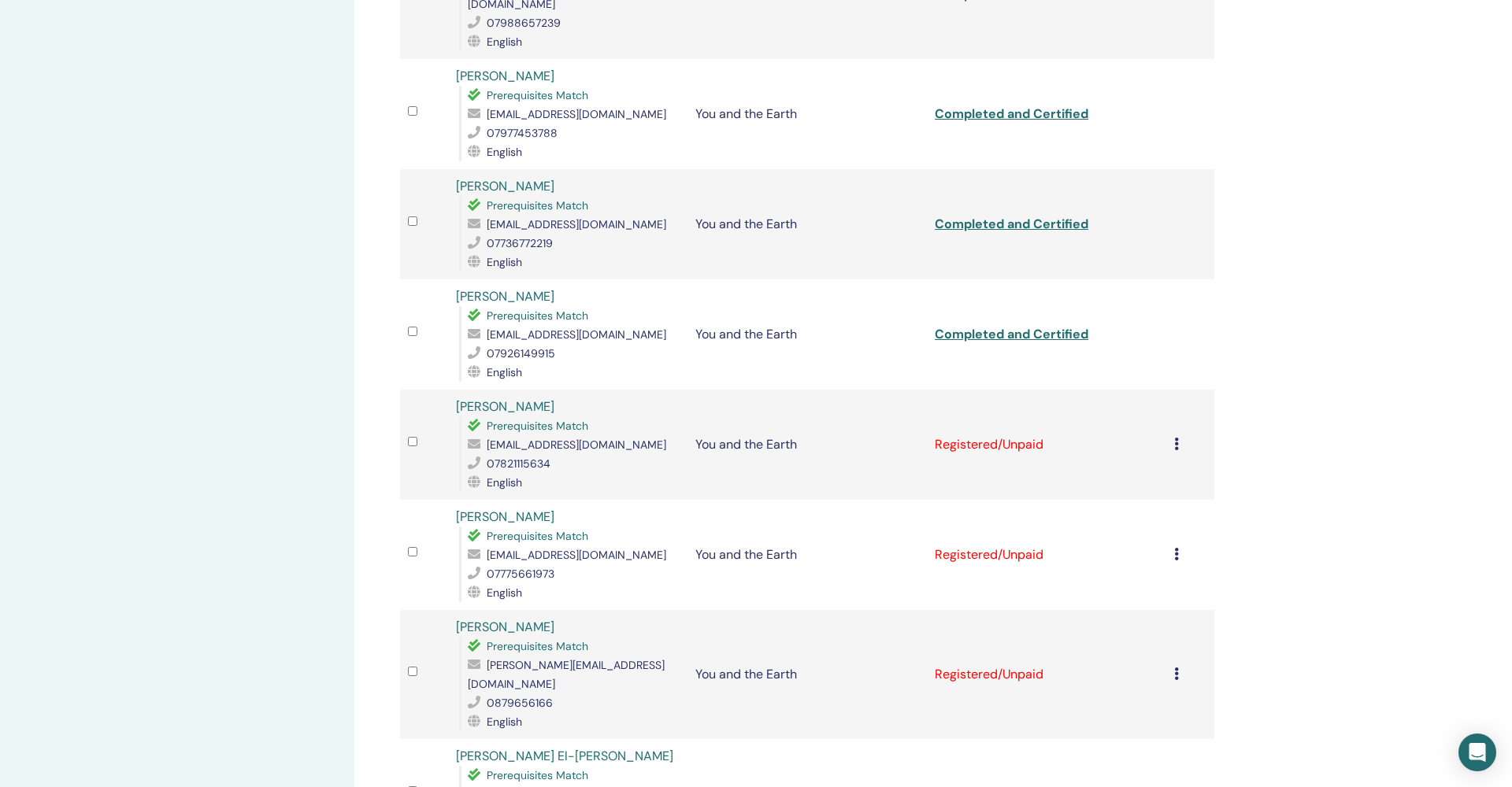
scroll to position [678, 0]
